Goal: Task Accomplishment & Management: Complete application form

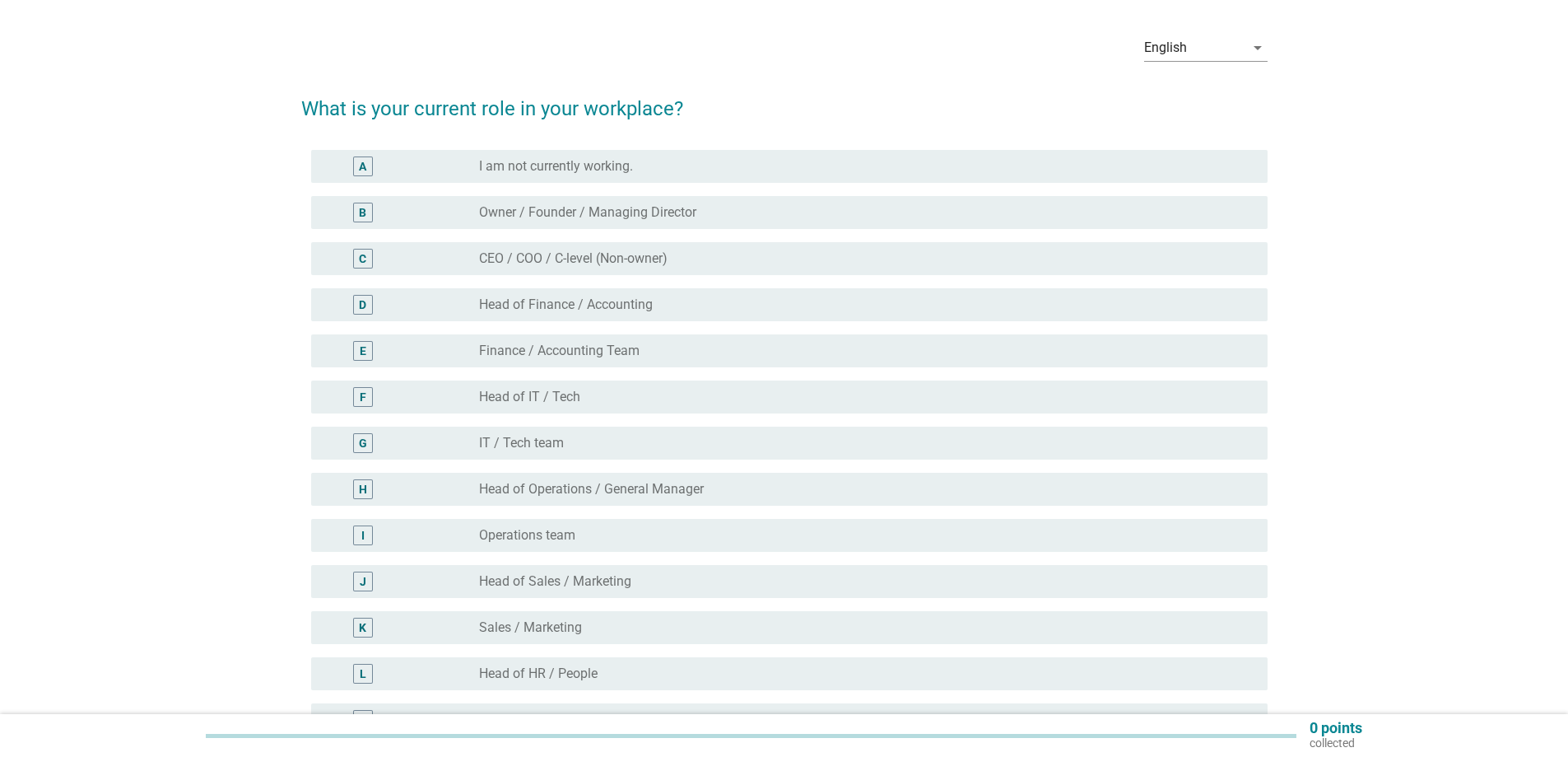
scroll to position [83, 0]
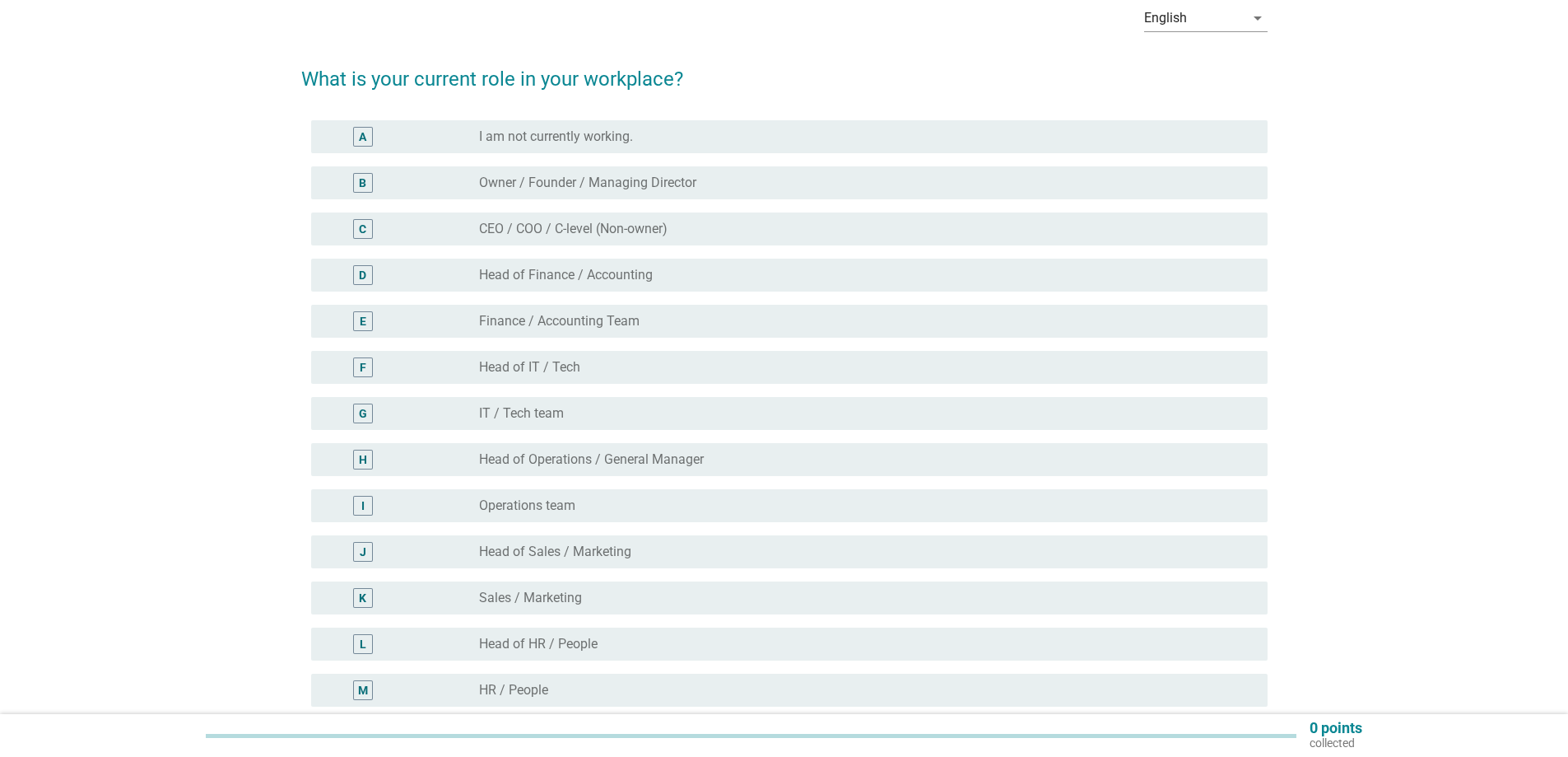
click at [539, 414] on label "IT / Tech team" at bounding box center [522, 413] width 85 height 16
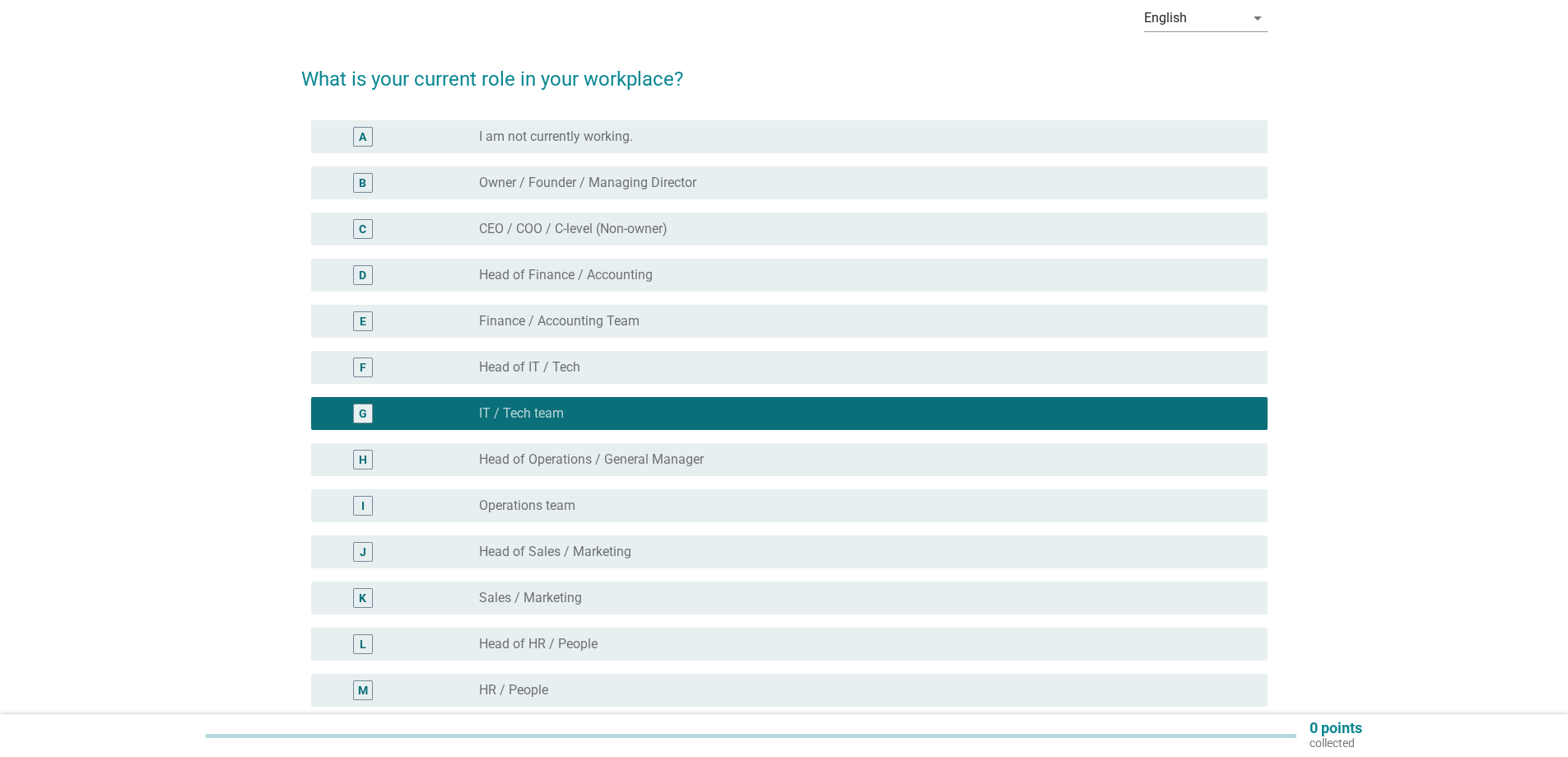
scroll to position [329, 0]
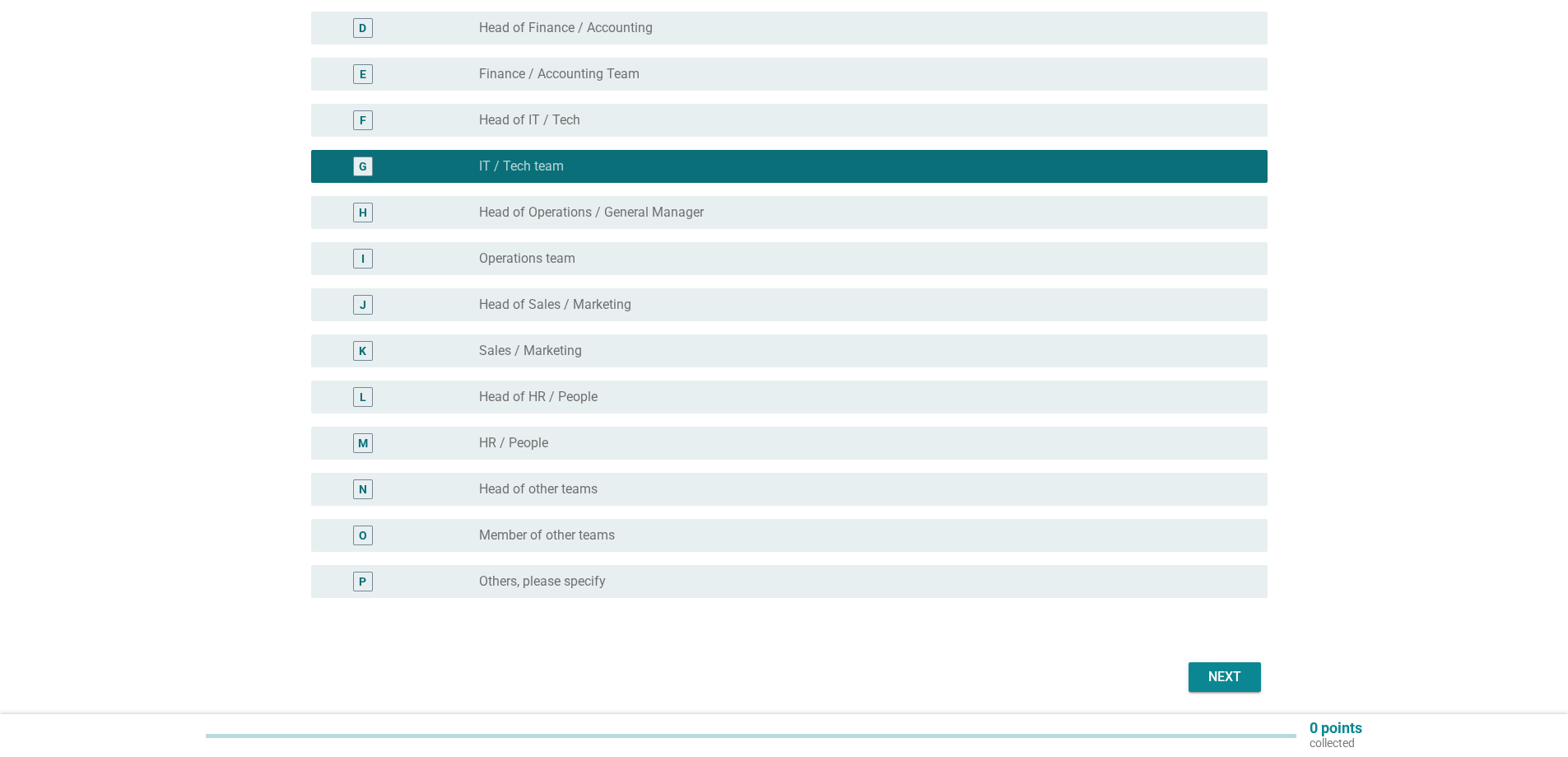
click at [1218, 673] on div "Next" at bounding box center [1225, 677] width 46 height 20
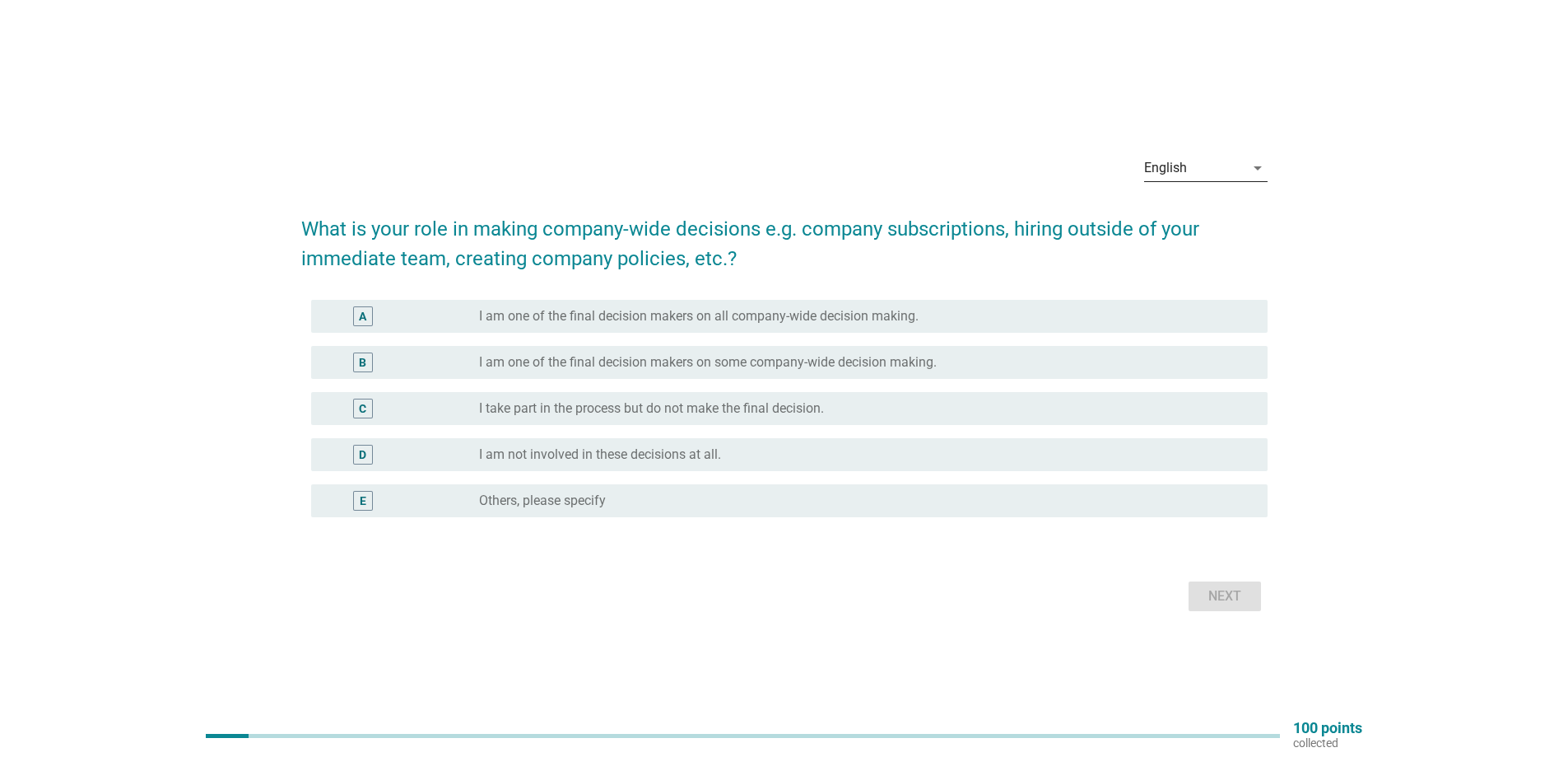
click at [1259, 168] on icon "arrow_drop_down" at bounding box center [1257, 168] width 20 height 20
click at [1198, 226] on div "Bahasa Melayu" at bounding box center [1205, 221] width 97 height 20
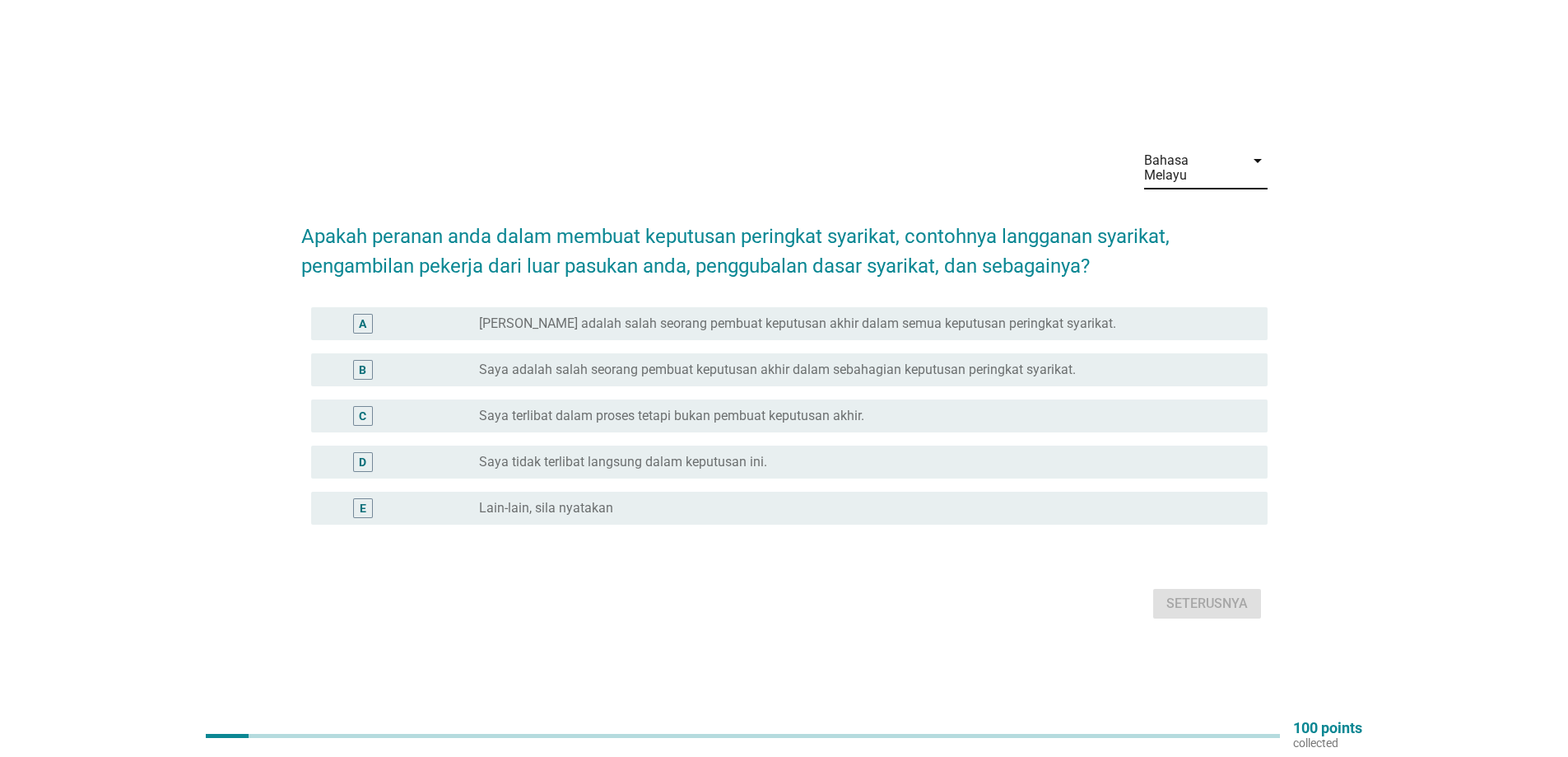
click at [542, 407] on label "Saya terlibat dalam proses tetapi bukan pembuat keputusan akhir." at bounding box center [672, 415] width 385 height 16
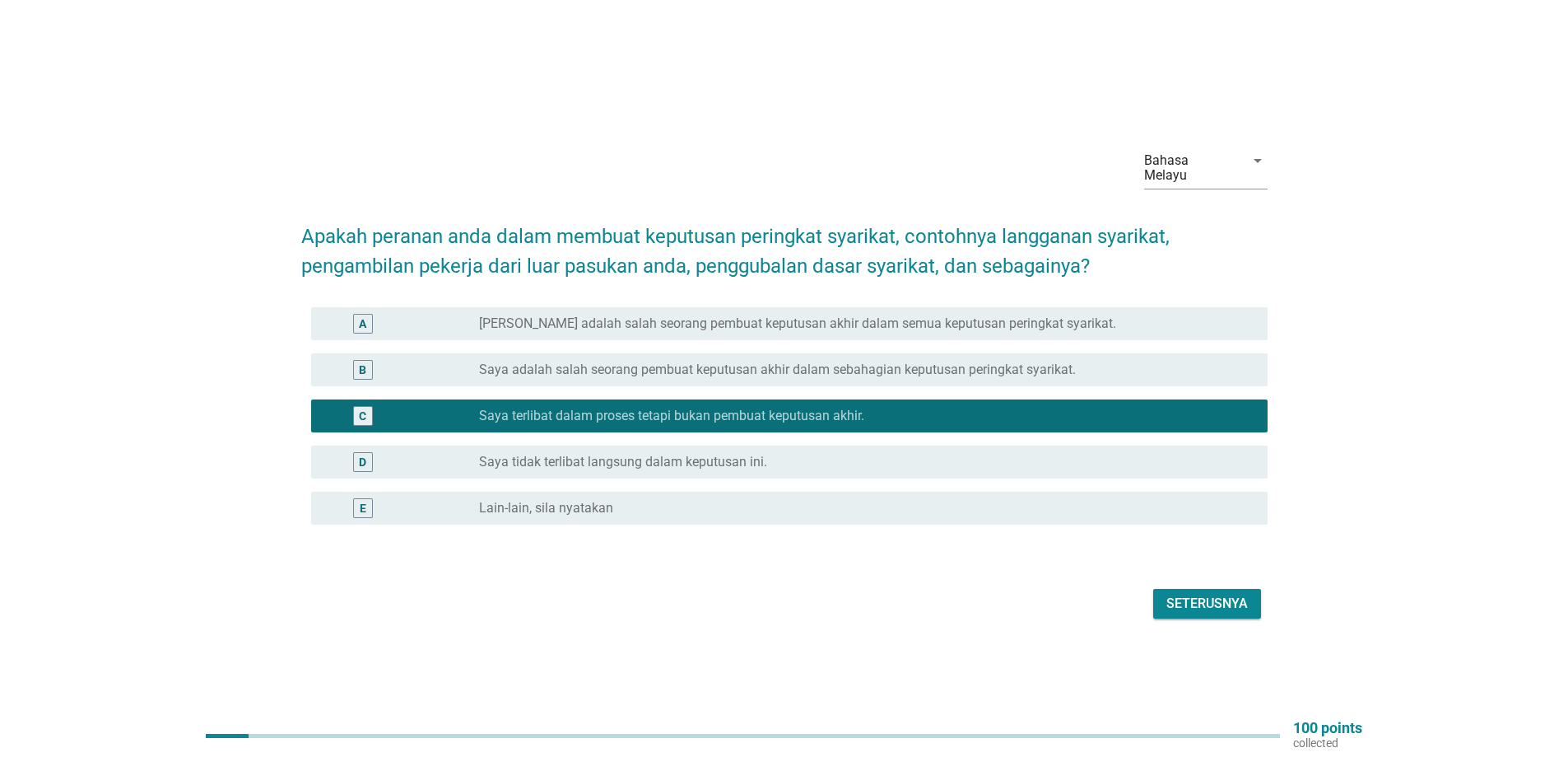
click at [1202, 596] on div "Seterusnya" at bounding box center [1207, 604] width 82 height 20
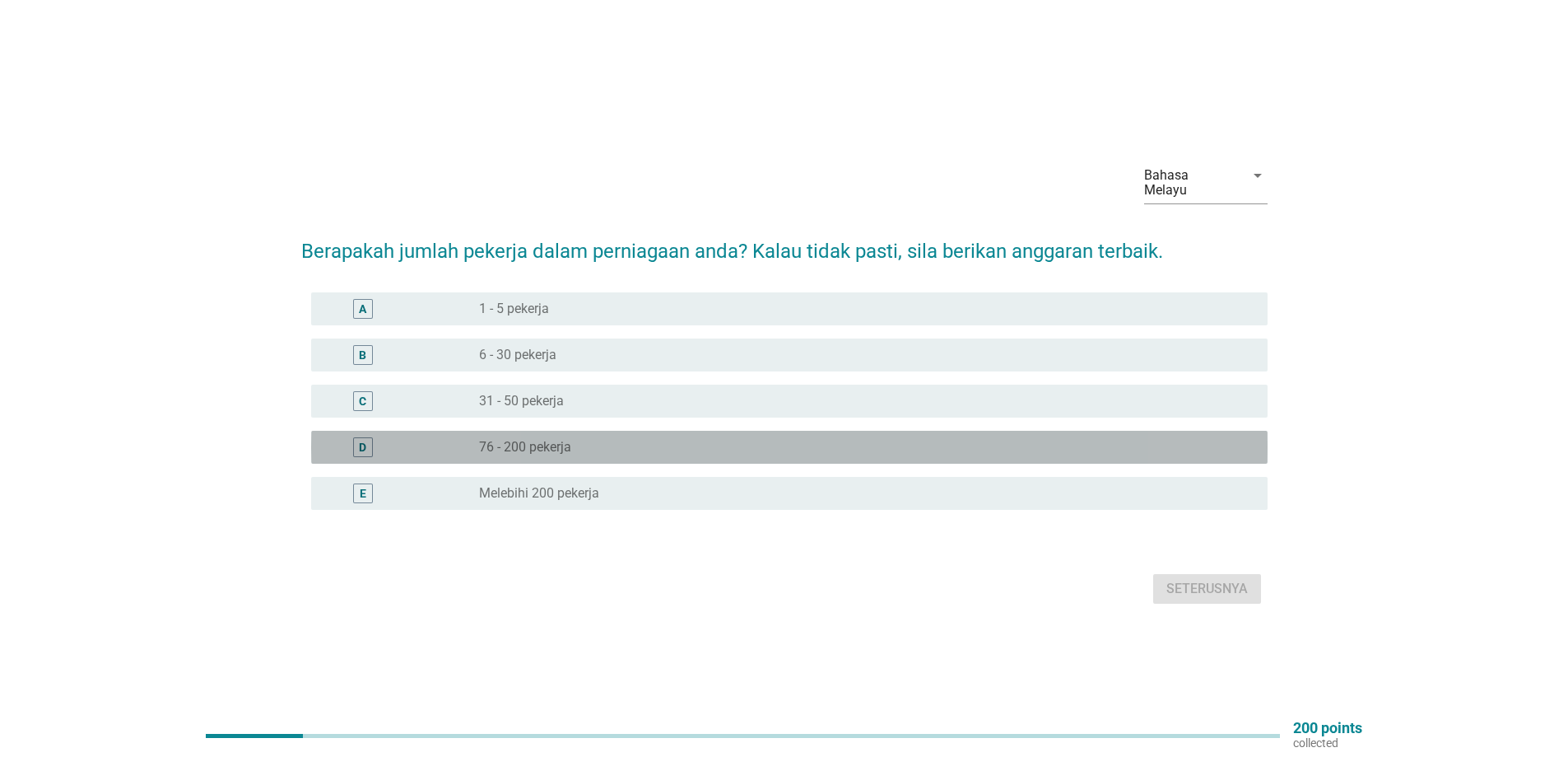
click at [460, 437] on div "D" at bounding box center [401, 447] width 155 height 20
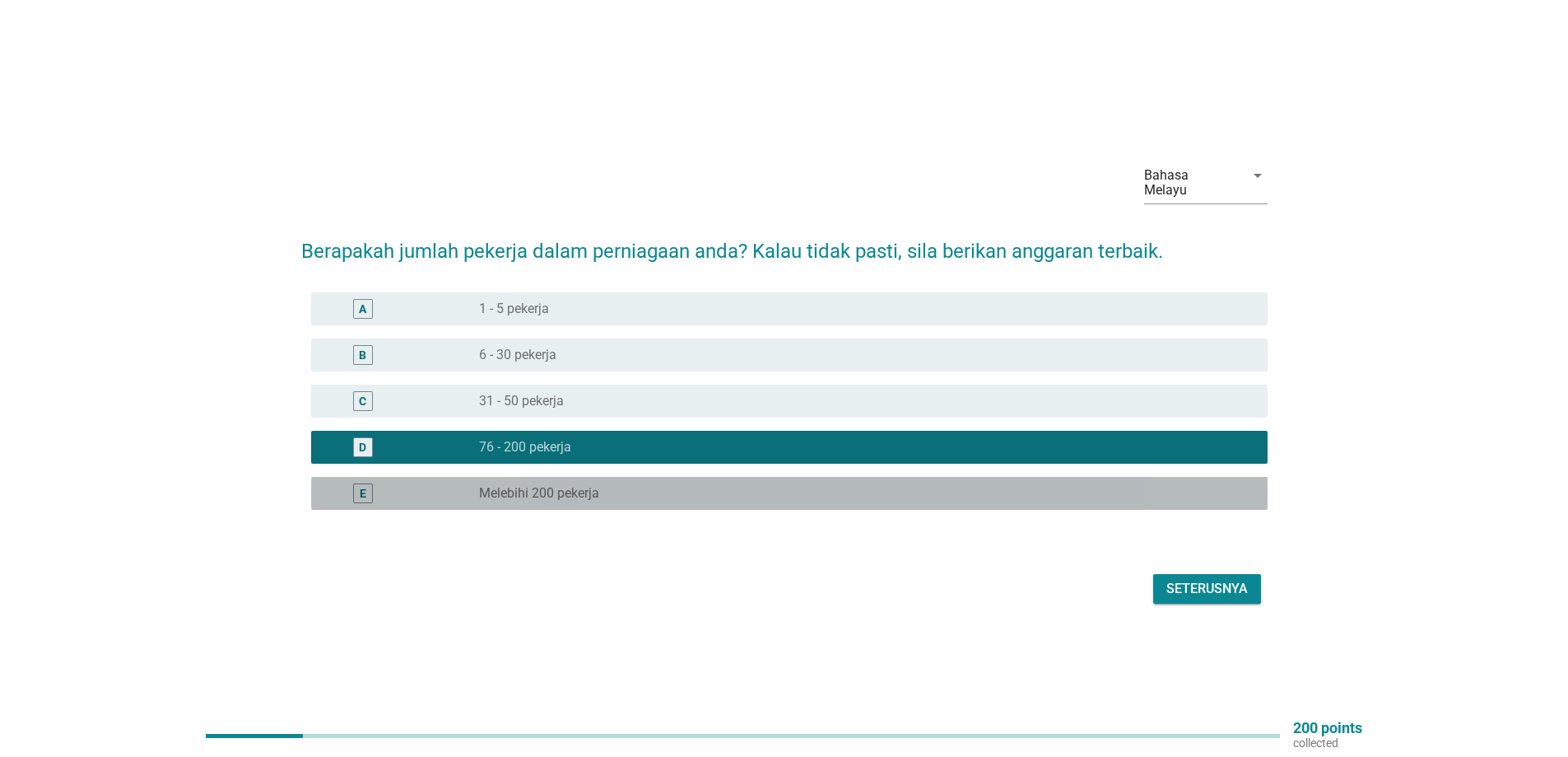
click at [456, 486] on div "E" at bounding box center [401, 493] width 155 height 20
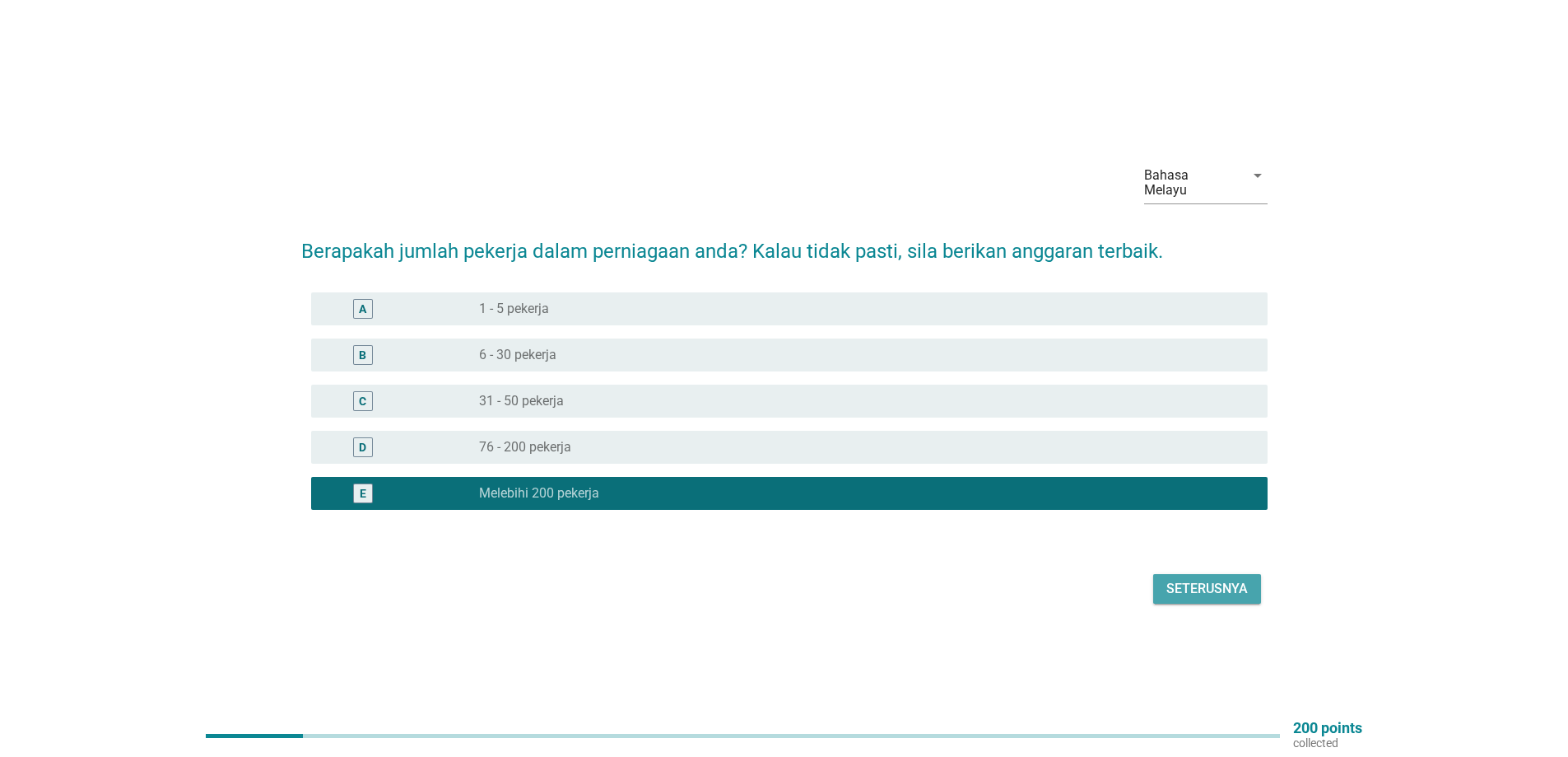
click at [1200, 583] on div "Seterusnya" at bounding box center [1207, 588] width 82 height 20
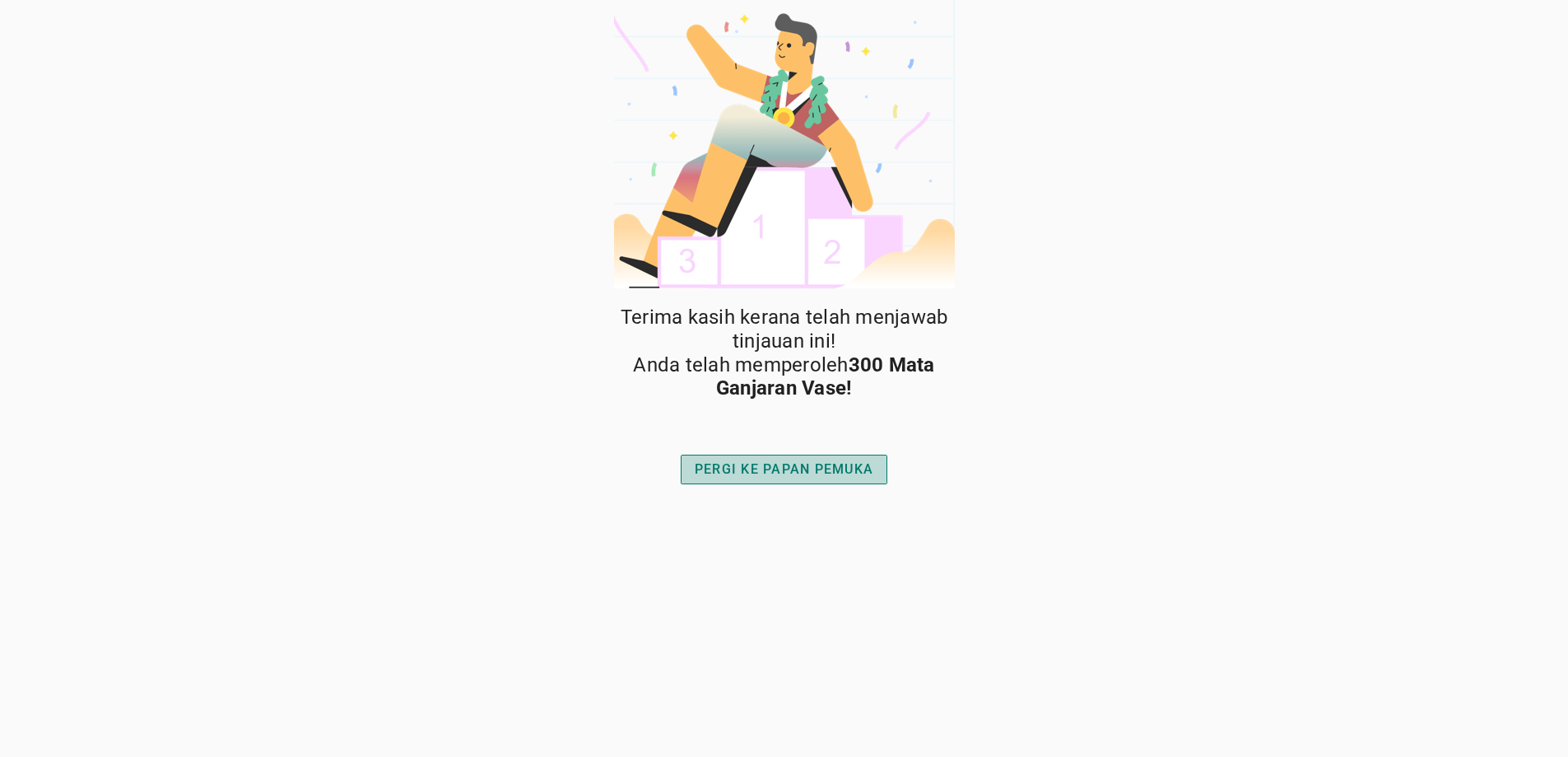
click at [732, 475] on div "PERGI KE PAPAN PEMUKA" at bounding box center [784, 469] width 179 height 20
